Goal: Task Accomplishment & Management: Complete application form

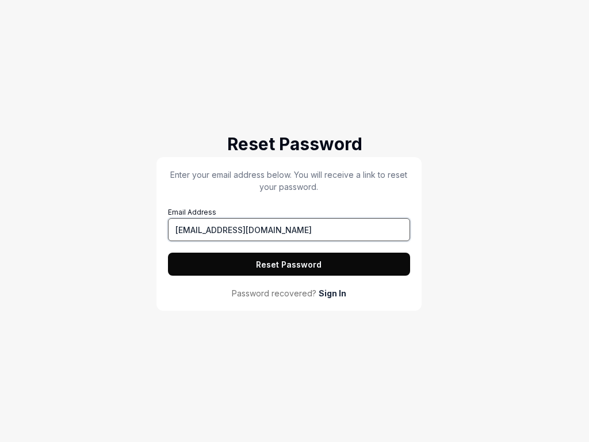
type input "tester@squidler.io"
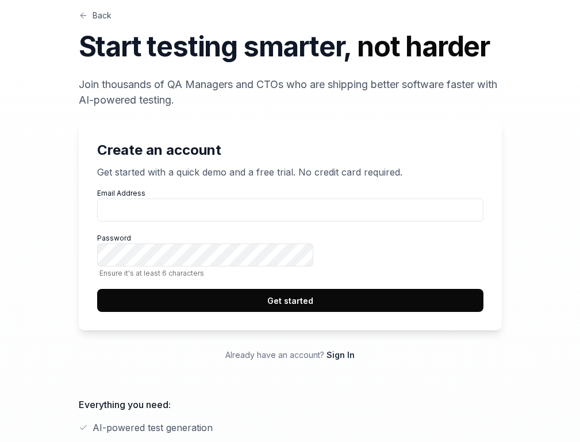
scroll to position [442, 0]
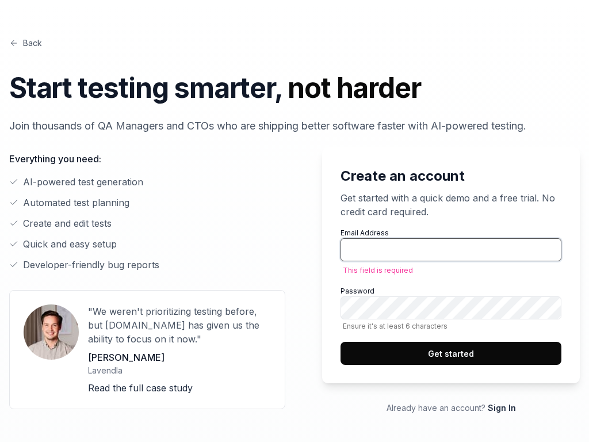
click at [341, 342] on button "Get started" at bounding box center [451, 353] width 221 height 23
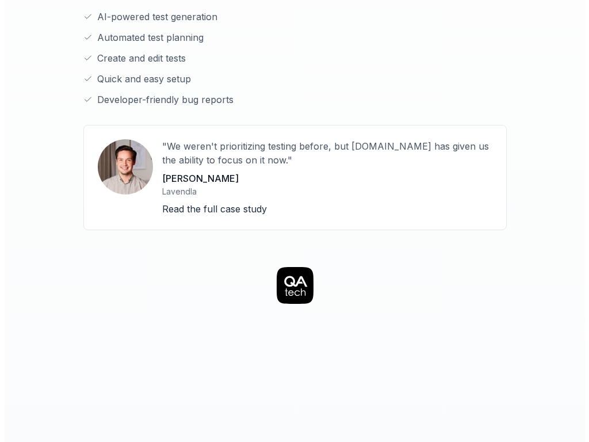
scroll to position [442, 0]
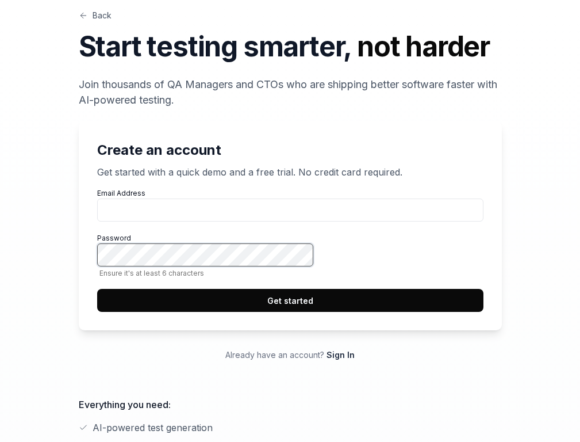
click at [97, 289] on button "Get started" at bounding box center [290, 300] width 387 height 23
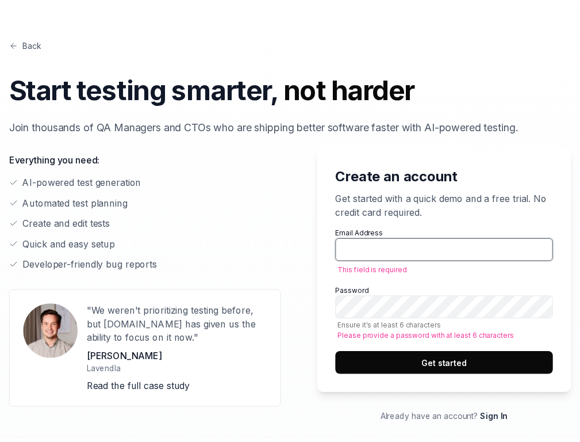
scroll to position [442, 0]
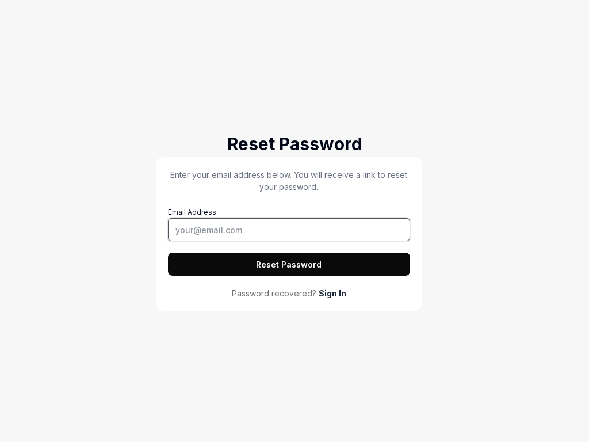
click at [168, 253] on button "Reset Password" at bounding box center [289, 264] width 242 height 23
type input "tester@squidler.io"
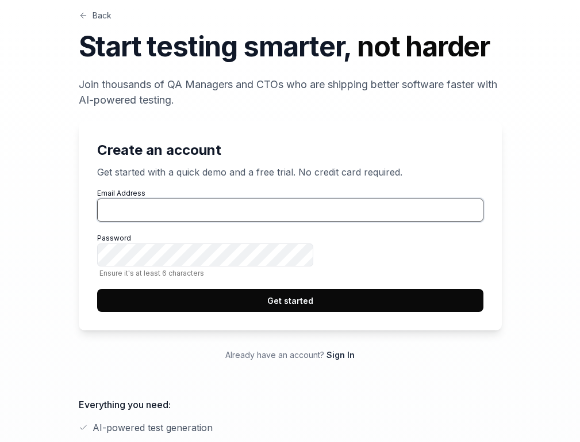
scroll to position [442, 0]
type input "[EMAIL_ADDRESS][DOMAIN_NAME]"
click at [97, 289] on button "Get started" at bounding box center [290, 300] width 387 height 23
type input "[EMAIL_ADDRESS][DOMAIN_NAME]"
click at [97, 289] on button "Get started" at bounding box center [290, 300] width 387 height 23
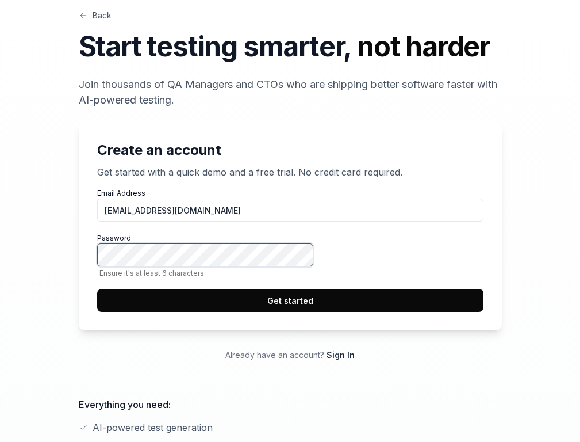
scroll to position [442, 0]
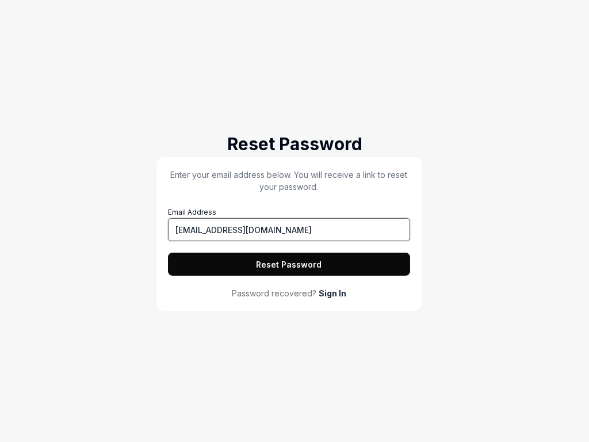
type input "tester@squidler.io"
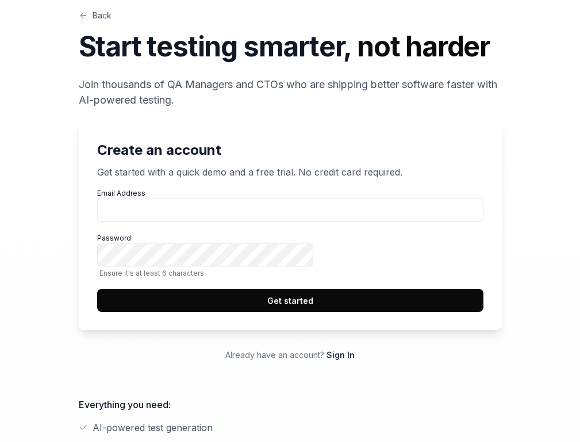
scroll to position [442, 0]
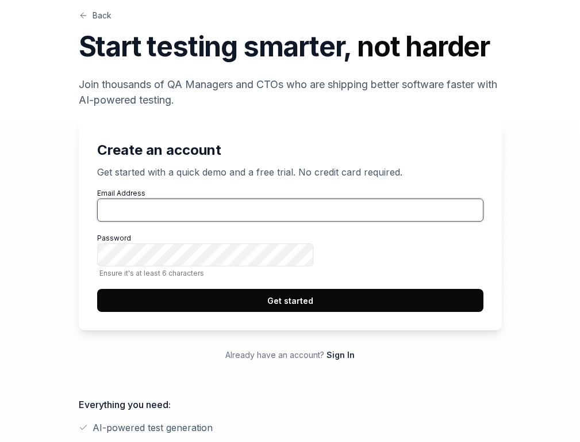
scroll to position [442, 0]
